Goal: Book appointment/travel/reservation

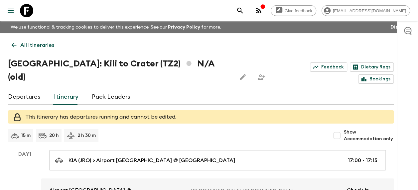
click at [24, 8] on icon at bounding box center [26, 10] width 13 height 13
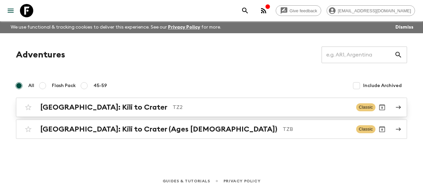
click at [93, 104] on h2 "[GEOGRAPHIC_DATA]: Kili to Crater" at bounding box center [103, 107] width 127 height 9
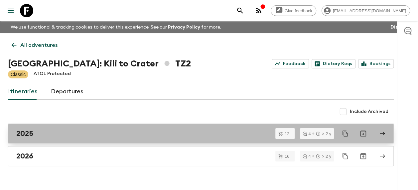
click at [46, 139] on link "2025" at bounding box center [201, 134] width 386 height 20
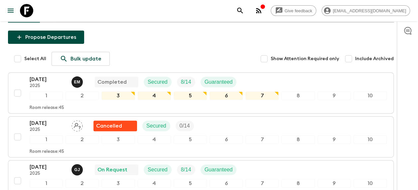
scroll to position [100, 0]
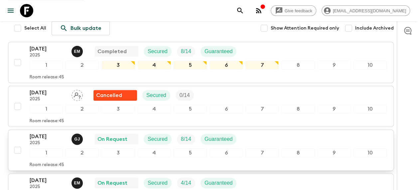
click at [215, 139] on p "Guaranteed" at bounding box center [219, 139] width 28 height 8
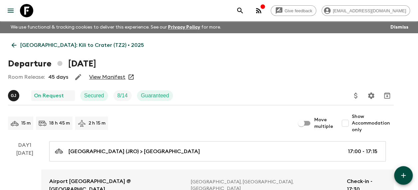
click at [116, 76] on link "View Manifest" at bounding box center [107, 77] width 36 height 7
